Goal: Task Accomplishment & Management: Use online tool/utility

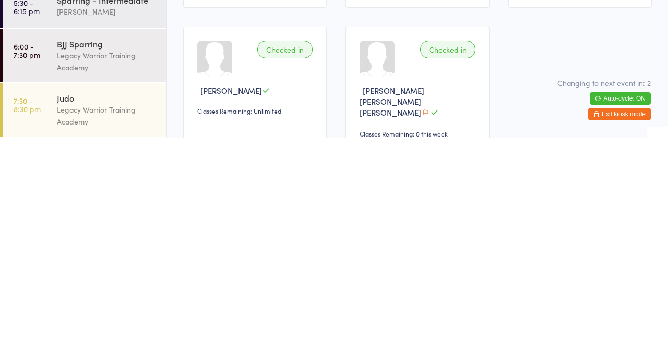
scroll to position [57, 0]
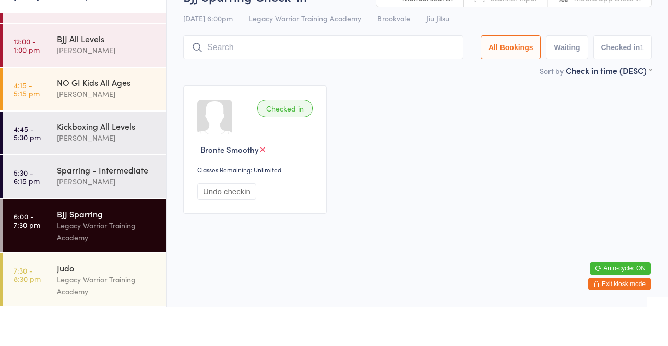
click at [134, 131] on div "[PERSON_NAME]" at bounding box center [107, 133] width 101 height 12
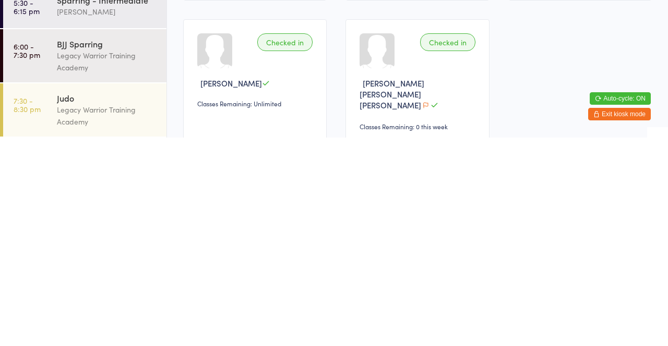
scroll to position [55, 0]
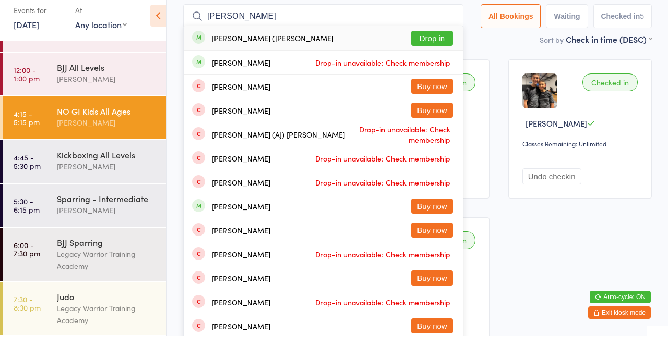
type input "[PERSON_NAME]"
click at [436, 49] on button "Drop in" at bounding box center [432, 48] width 42 height 15
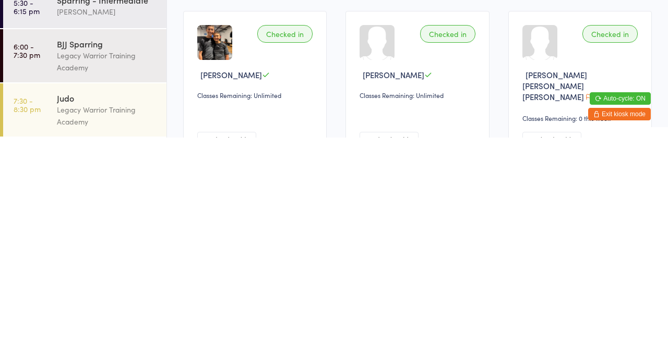
scroll to position [66, 0]
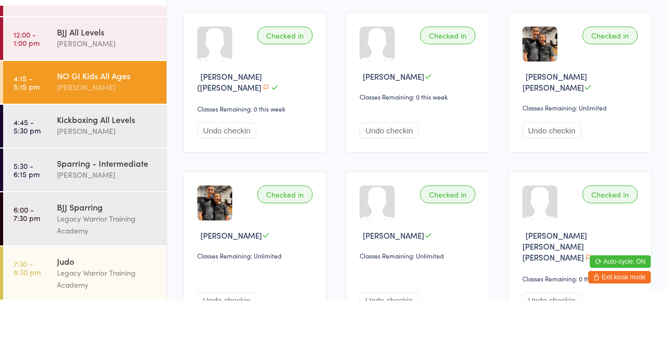
click at [654, 127] on div "Checked in Alexandra (Sasha) Legkikh Classes Remaining: 0 this week Undo checki…" at bounding box center [417, 213] width 487 height 329
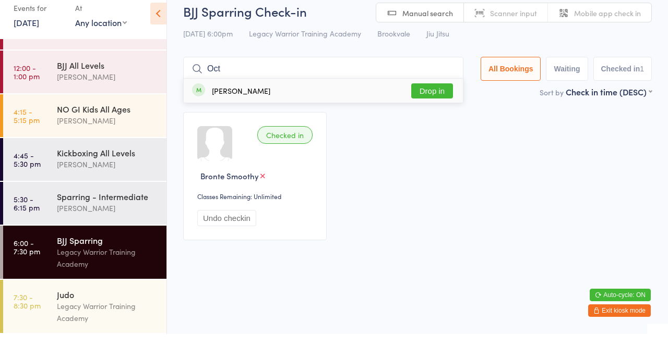
type input "Oct"
click at [441, 104] on button "Drop in" at bounding box center [432, 102] width 42 height 15
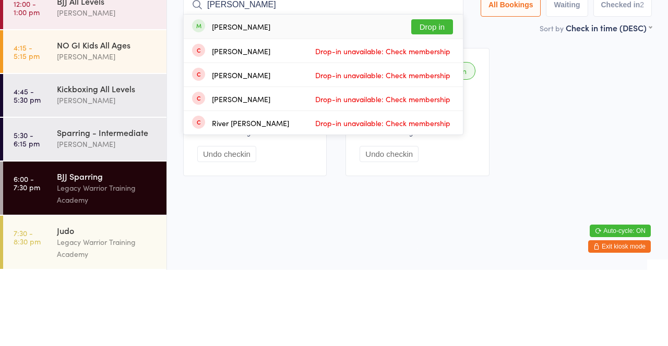
type input "Peter"
click at [440, 106] on button "Drop in" at bounding box center [432, 102] width 42 height 15
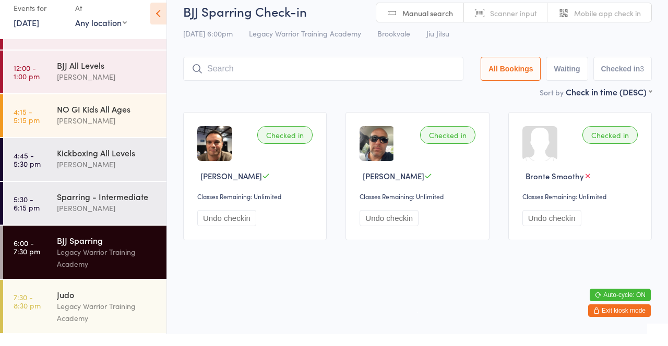
click at [275, 92] on input "search" at bounding box center [323, 81] width 280 height 24
click at [253, 118] on div "Checked in Peter Leslie Classes Remaining: Unlimited Undo checkin Checked in Oc…" at bounding box center [417, 188] width 487 height 147
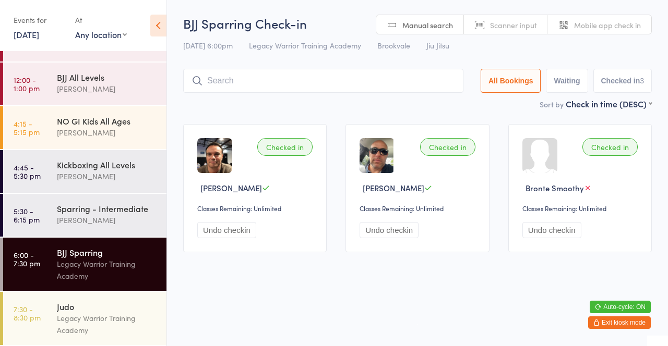
click at [260, 78] on input "search" at bounding box center [323, 81] width 280 height 24
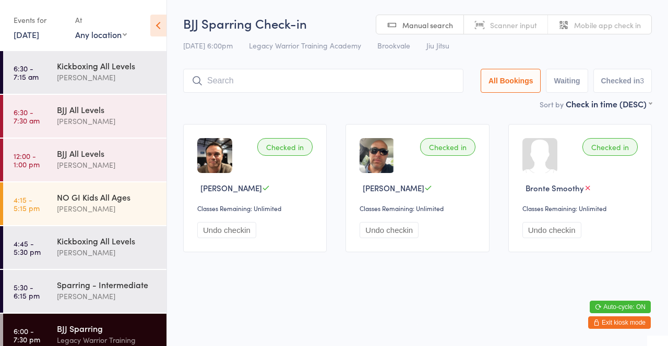
click at [87, 112] on div "BJJ All Levels" at bounding box center [107, 109] width 101 height 11
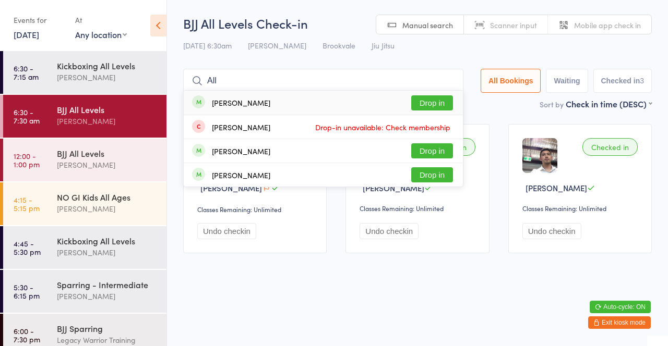
type input "All"
click at [441, 100] on button "Drop in" at bounding box center [432, 102] width 42 height 15
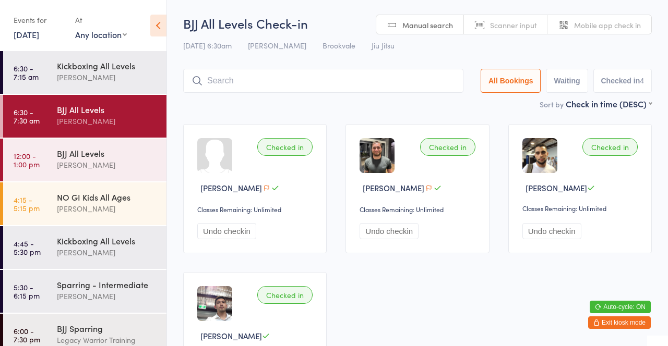
click at [207, 107] on div "Sort by Check in time (DESC) First name (ASC) First name (DESC) Last name (ASC)…" at bounding box center [417, 103] width 468 height 11
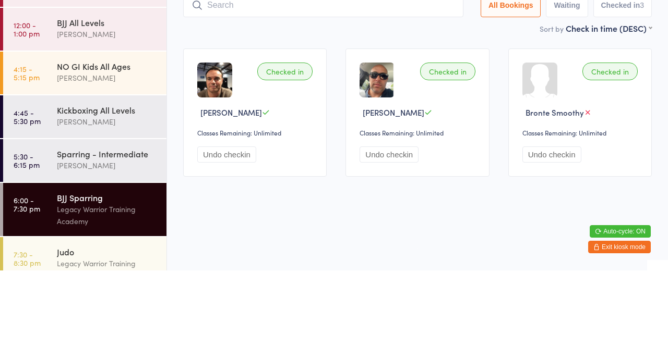
scroll to position [76, 0]
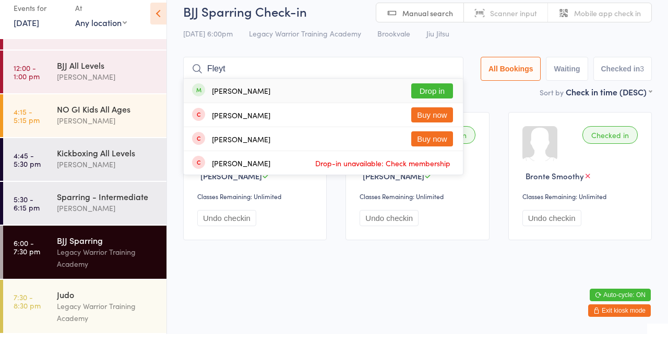
type input "Fleyt"
click at [437, 104] on button "Drop in" at bounding box center [432, 102] width 42 height 15
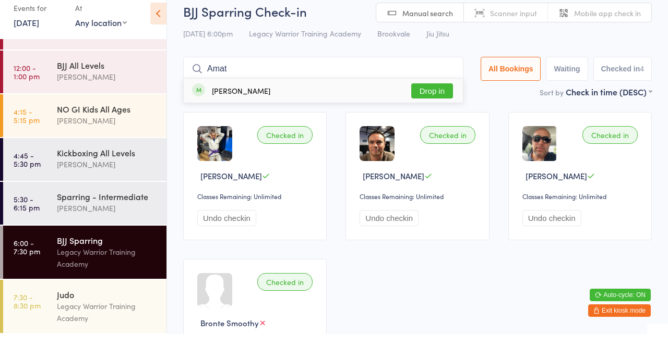
type input "Amat"
click at [438, 104] on button "Drop in" at bounding box center [432, 102] width 42 height 15
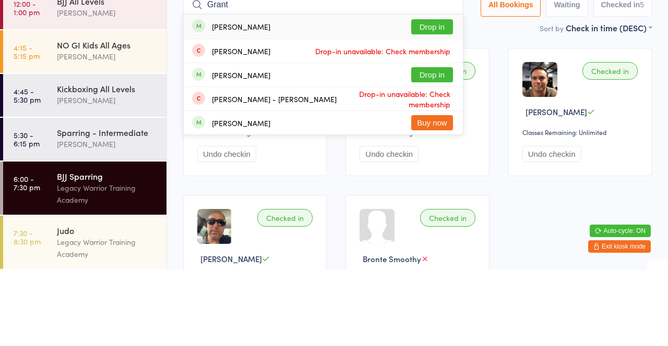
type input "Grant"
click at [439, 105] on button "Drop in" at bounding box center [432, 102] width 42 height 15
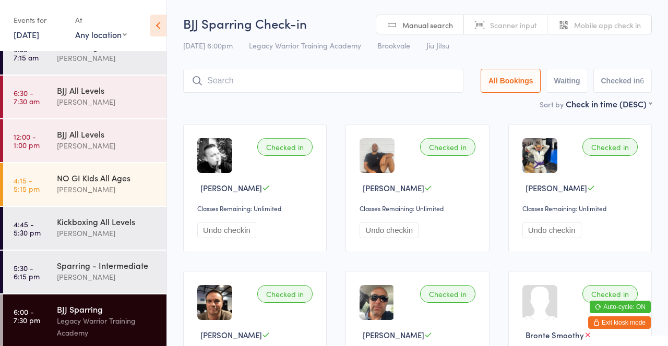
scroll to position [0, 0]
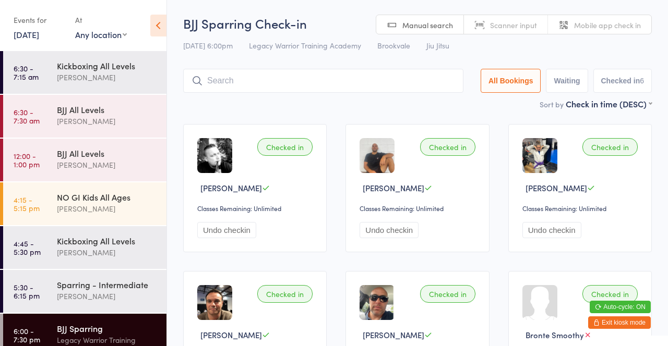
click at [130, 209] on div "[PERSON_NAME]" at bounding box center [107, 209] width 101 height 12
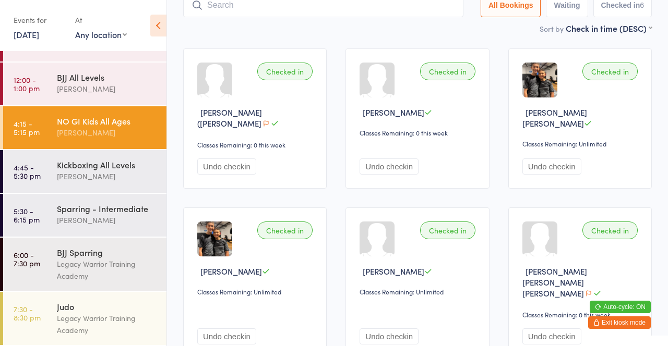
scroll to position [88, 0]
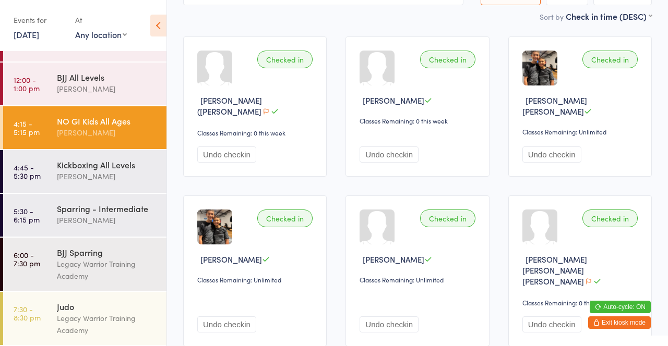
click at [109, 264] on div "Legacy Warrior Training Academy" at bounding box center [107, 270] width 101 height 24
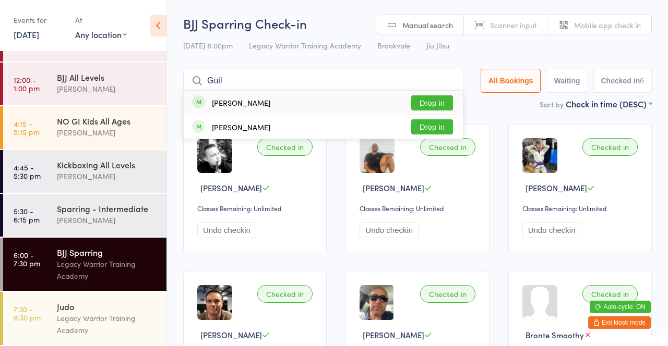
type input "Guil"
click at [441, 107] on button "Drop in" at bounding box center [432, 102] width 42 height 15
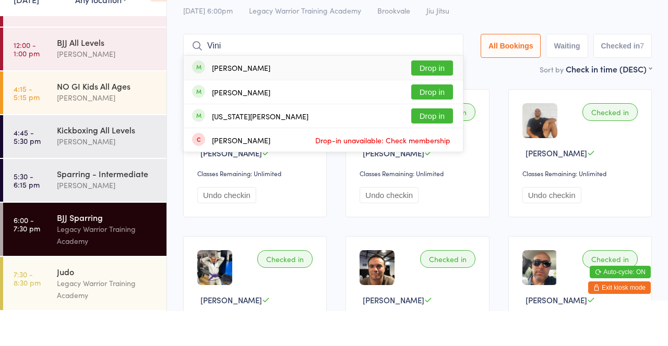
type input "Vini"
click at [425, 104] on button "Drop in" at bounding box center [432, 102] width 42 height 15
